Goal: Task Accomplishment & Management: Manage account settings

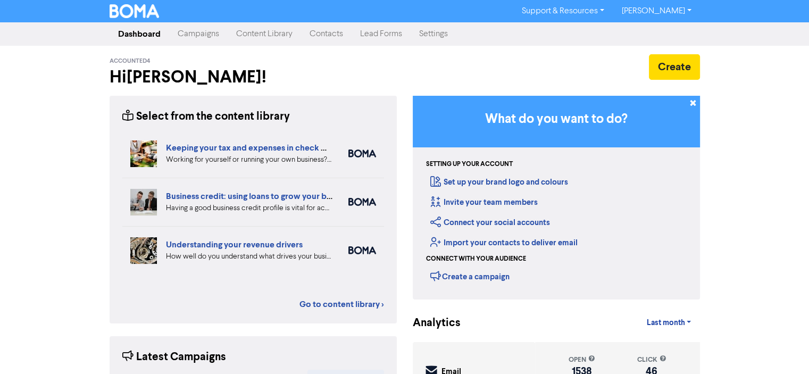
click at [195, 35] on link "Campaigns" at bounding box center [198, 33] width 58 height 21
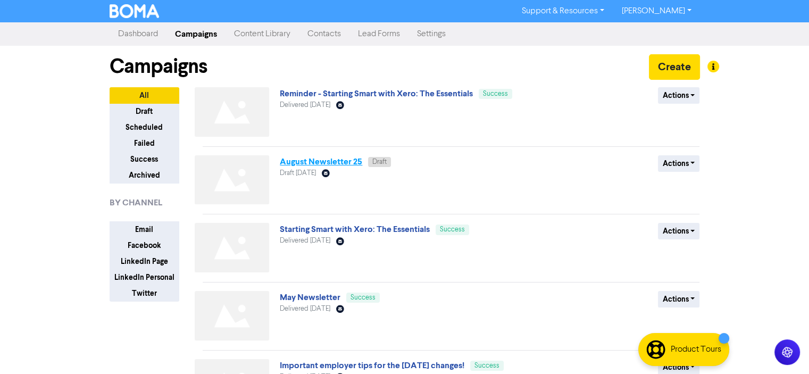
click at [305, 163] on link "August Newsletter 25" at bounding box center [321, 161] width 82 height 11
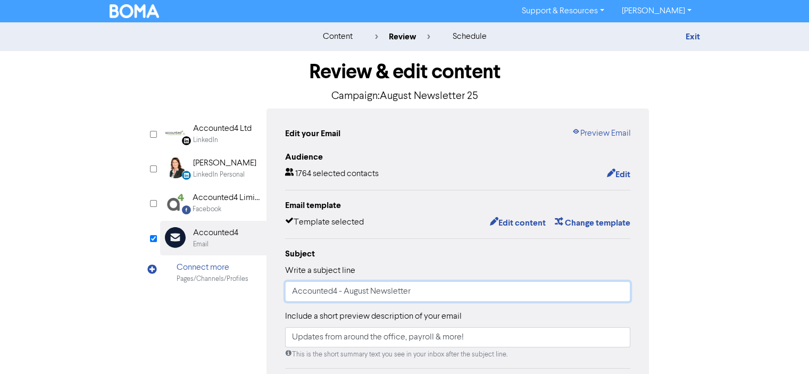
click at [291, 290] on input "Accounted4 - August Newsletter" at bounding box center [458, 291] width 346 height 20
click at [505, 223] on button "Edit content" at bounding box center [517, 223] width 57 height 14
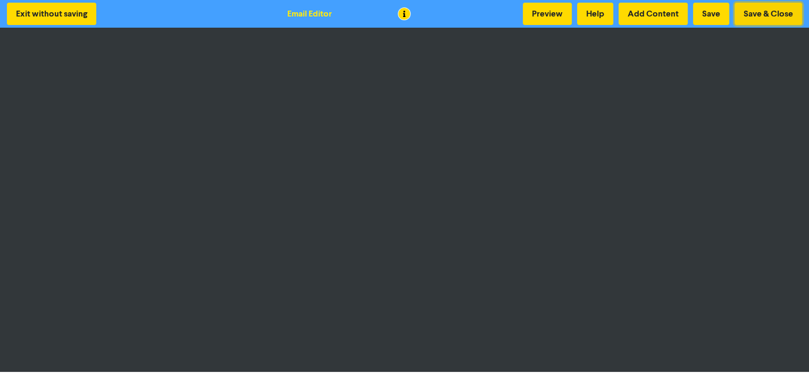
click at [764, 13] on button "Save & Close" at bounding box center [768, 14] width 68 height 22
